Goal: Task Accomplishment & Management: Use online tool/utility

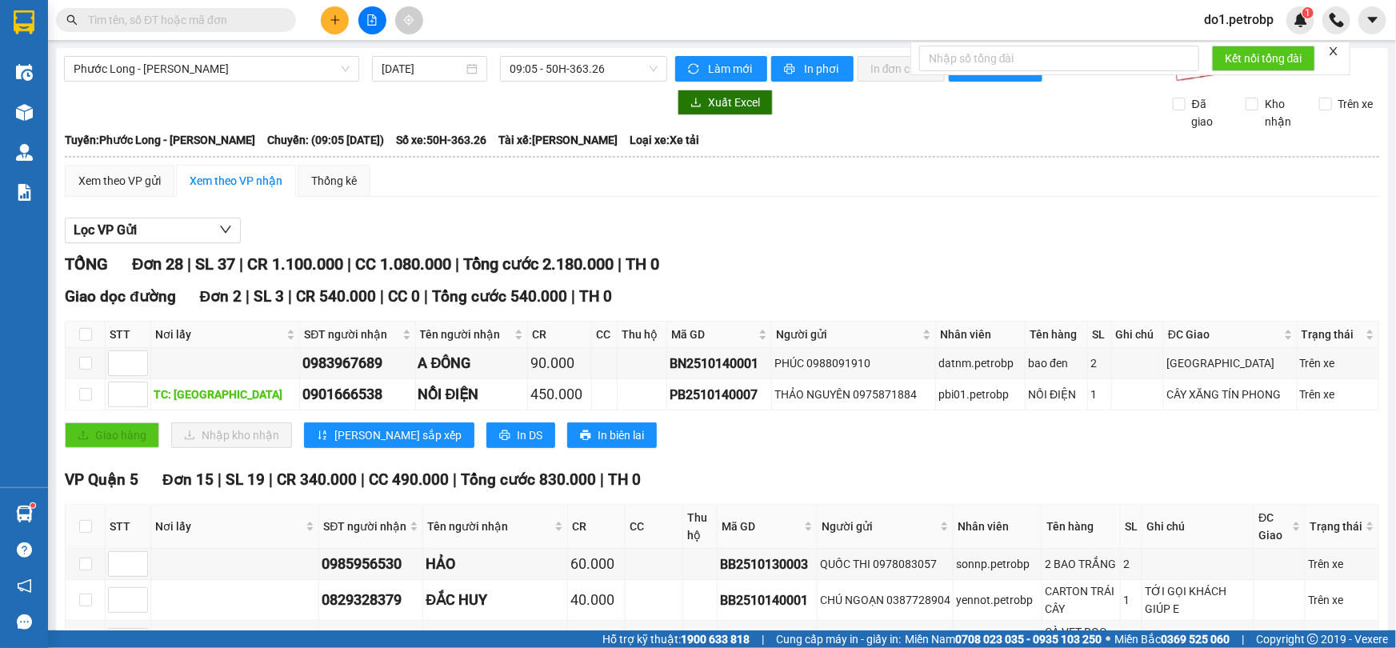
scroll to position [1017, 0]
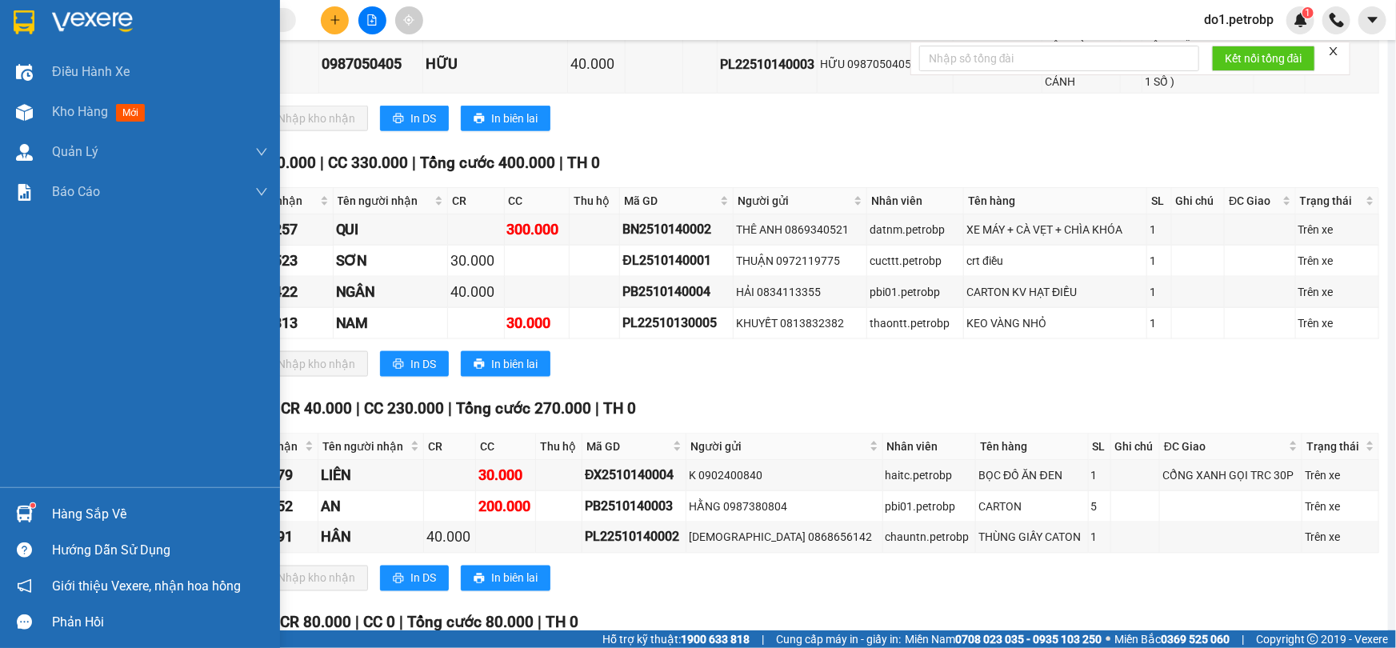
click at [16, 512] on img at bounding box center [24, 513] width 17 height 17
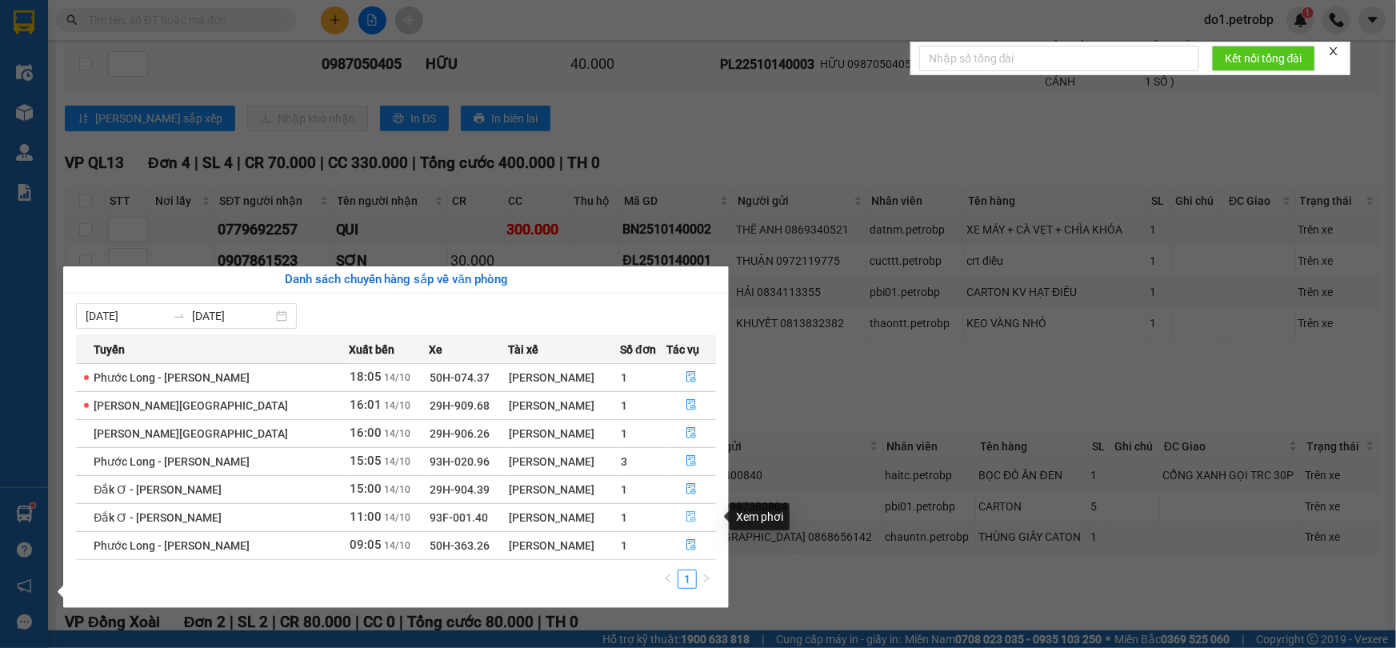
click at [694, 517] on icon "file-done" at bounding box center [692, 516] width 10 height 11
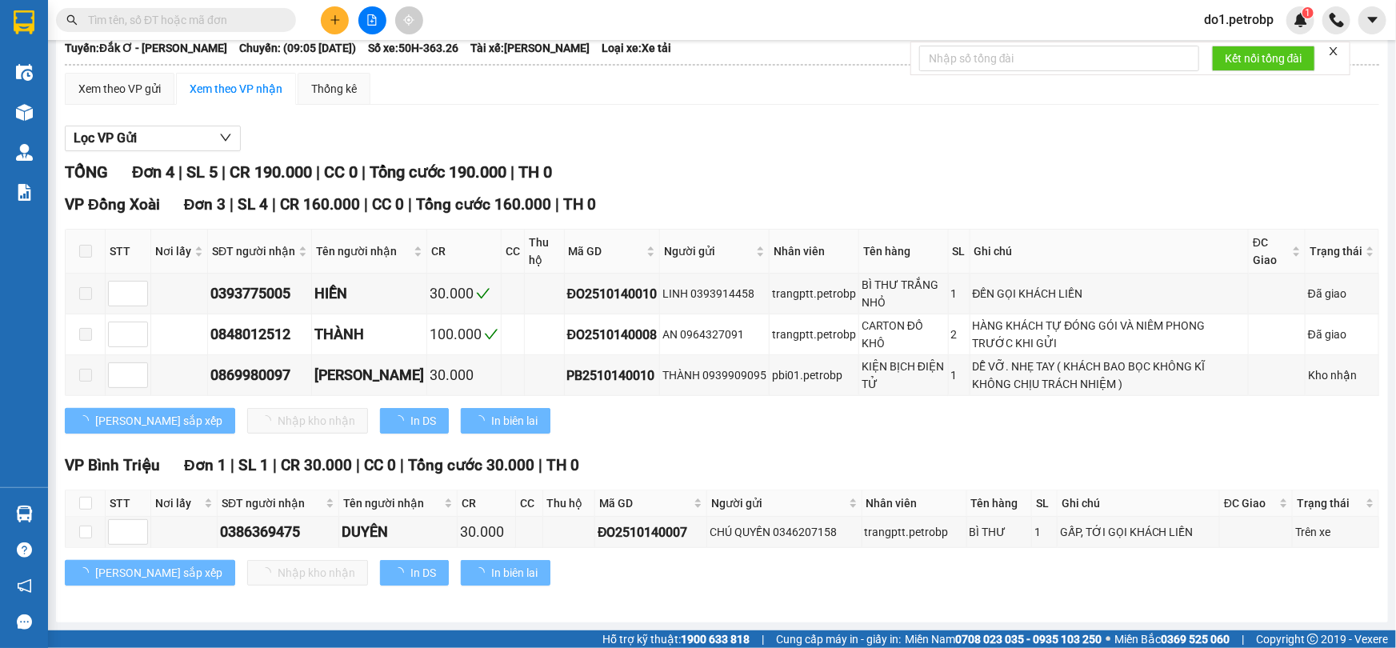
scroll to position [90, 0]
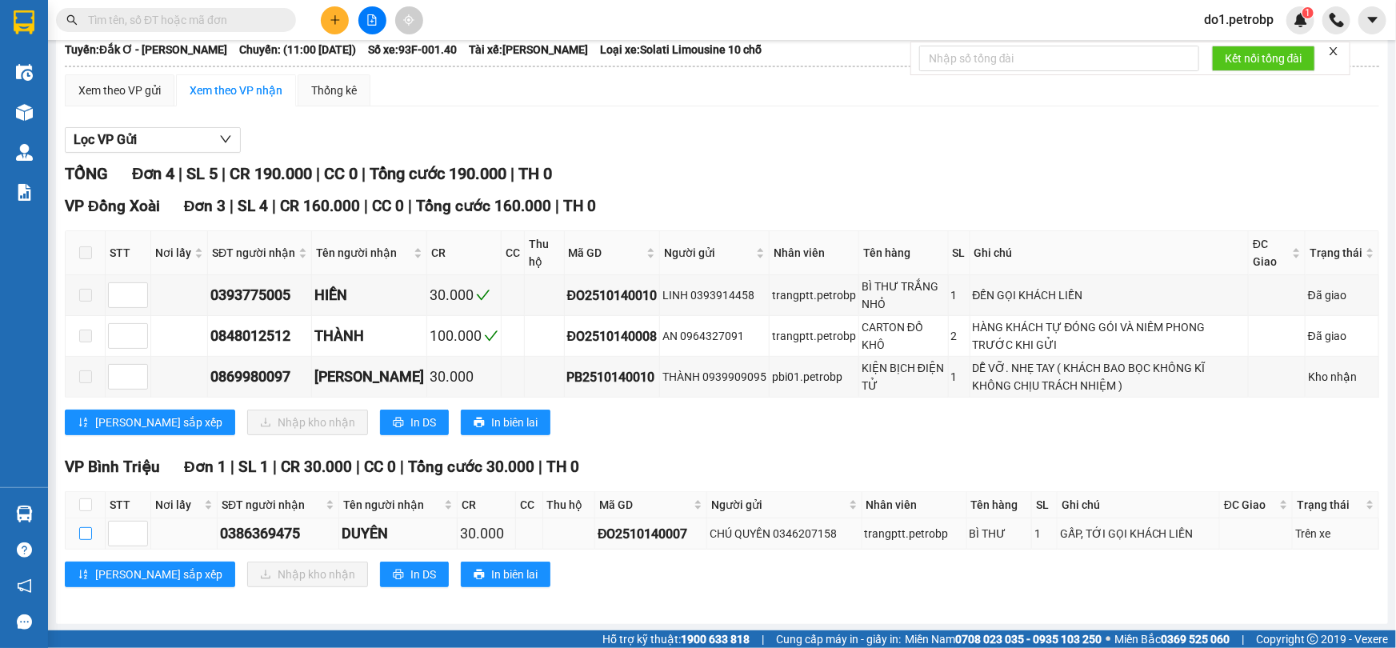
click at [80, 527] on input "checkbox" at bounding box center [85, 533] width 13 height 13
checkbox input "true"
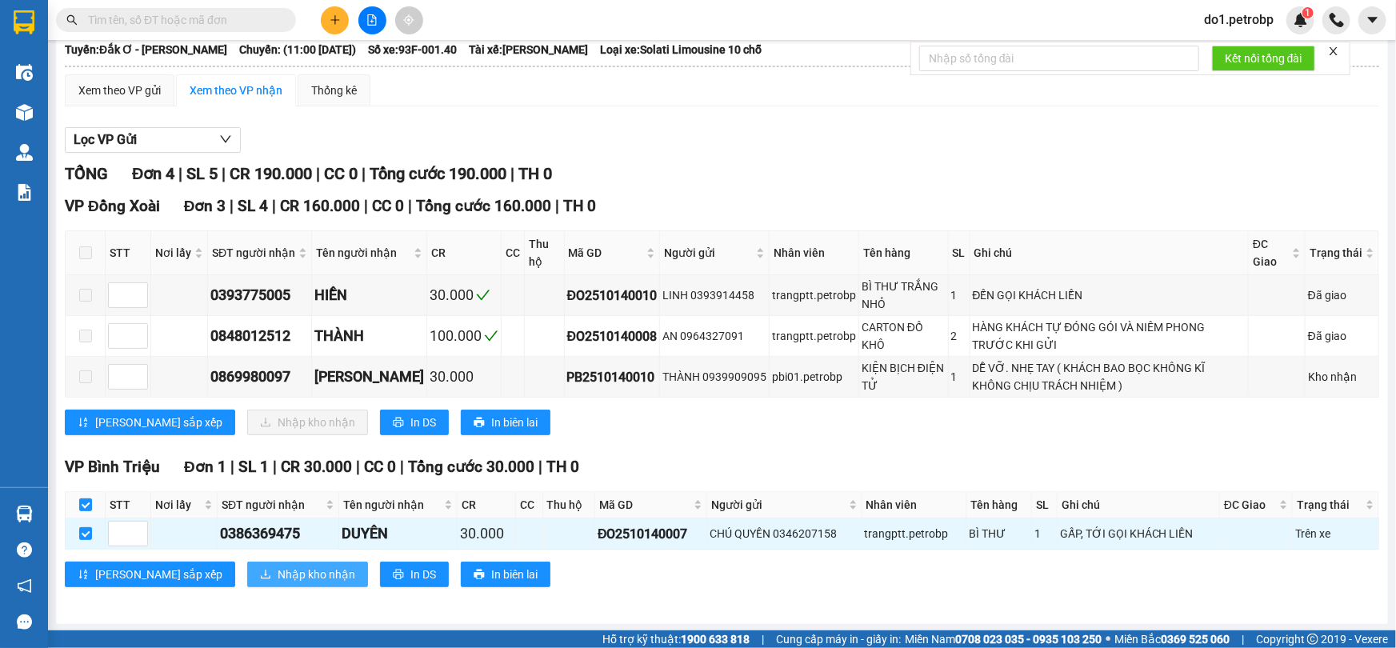
click at [278, 575] on span "Nhập kho nhận" at bounding box center [317, 574] width 78 height 18
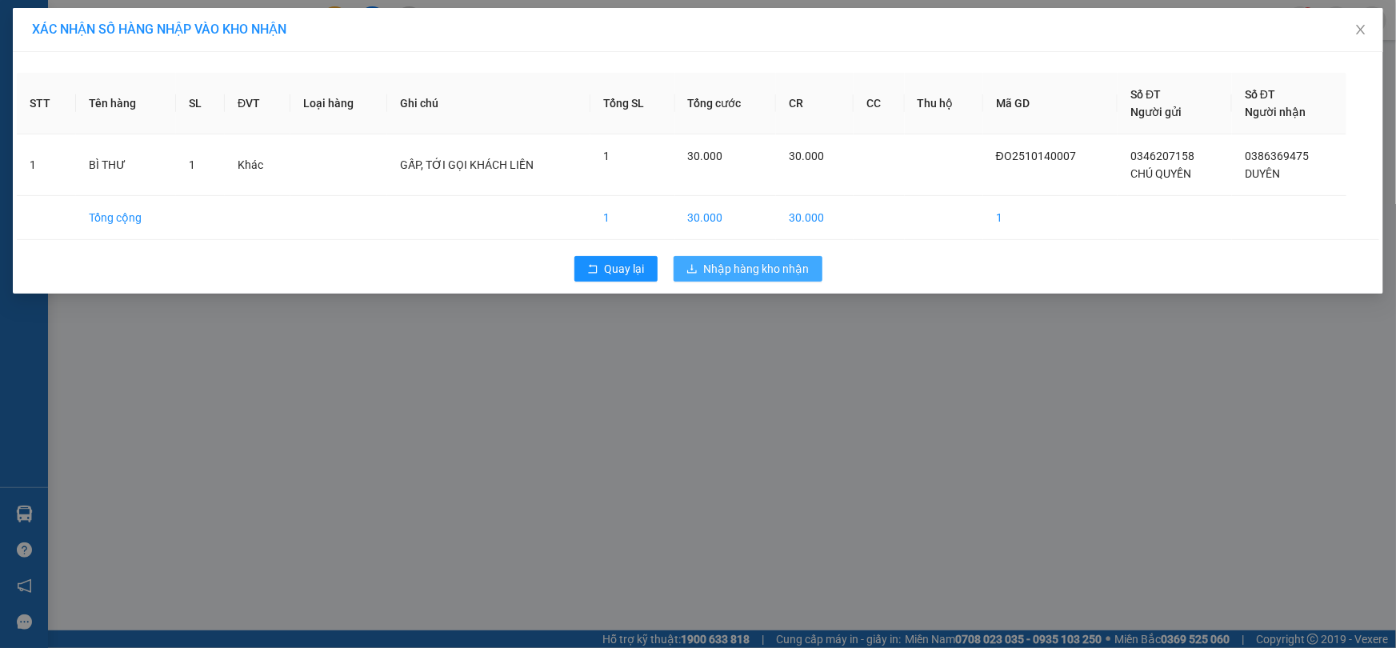
click at [758, 267] on span "Nhập hàng kho nhận" at bounding box center [757, 269] width 106 height 18
